Goal: Ask a question

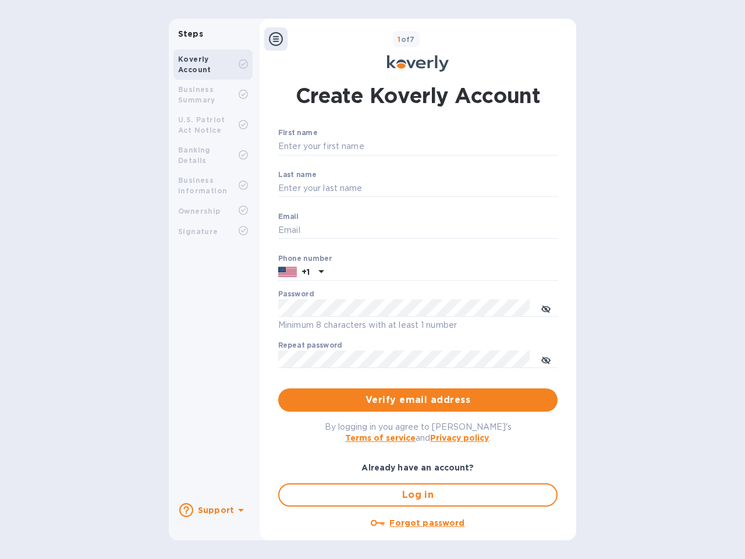
click at [212, 510] on b "Support" at bounding box center [216, 509] width 36 height 9
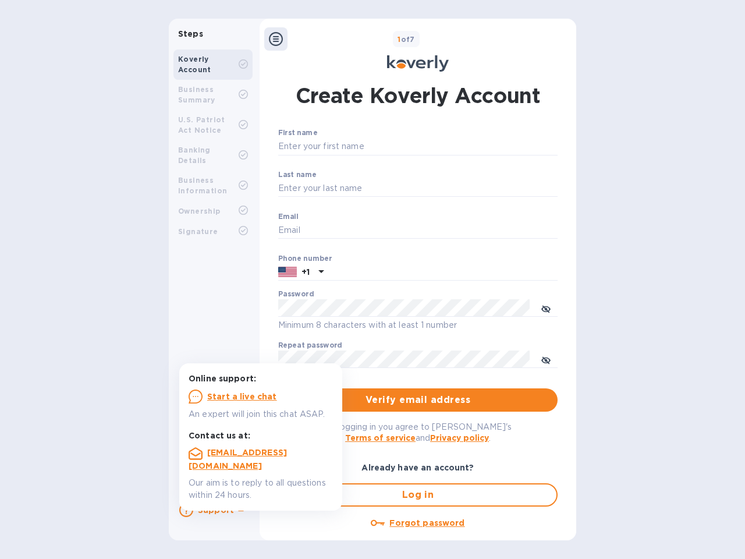
click at [186, 510] on icon at bounding box center [186, 510] width 14 height 14
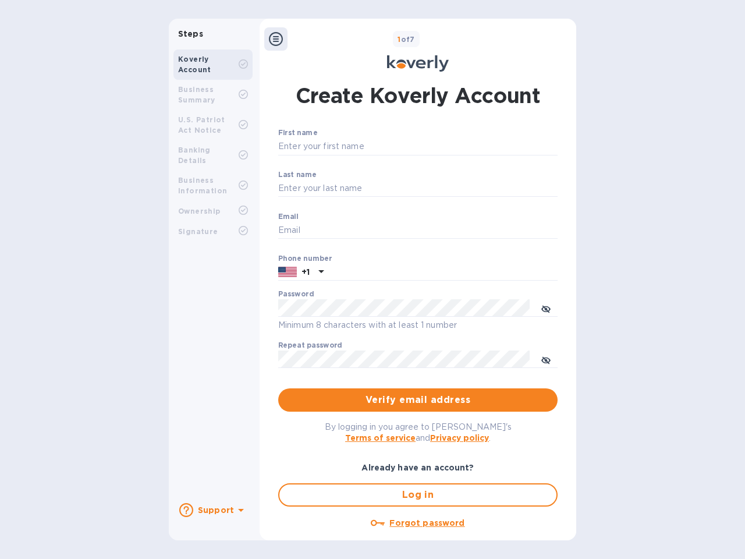
click at [239, 511] on icon at bounding box center [241, 510] width 6 height 3
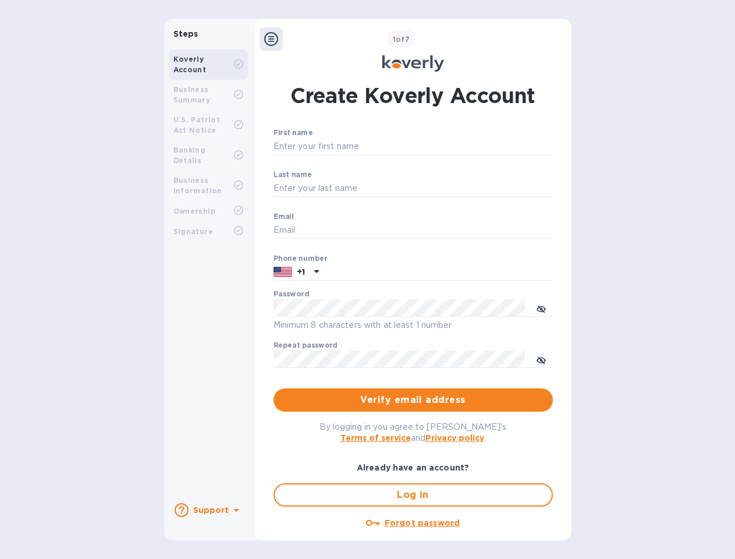
click at [276, 39] on icon at bounding box center [271, 39] width 14 height 14
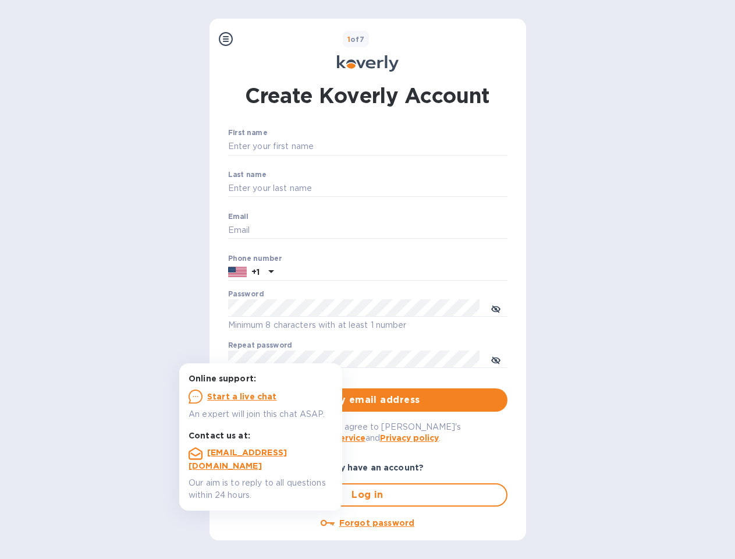
click at [416, 147] on input "First name" at bounding box center [367, 146] width 279 height 17
click at [416, 189] on input "Last name" at bounding box center [367, 188] width 279 height 17
click at [416, 231] on input "Email" at bounding box center [367, 230] width 279 height 17
click at [416, 272] on input "text" at bounding box center [392, 272] width 229 height 17
click at [301, 272] on input "text" at bounding box center [392, 272] width 229 height 17
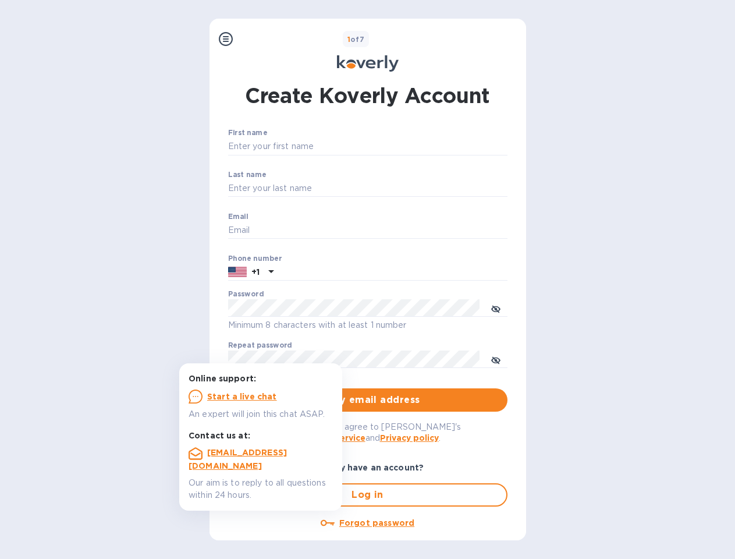
click at [320, 272] on input "text" at bounding box center [392, 272] width 229 height 17
